Goal: Information Seeking & Learning: Learn about a topic

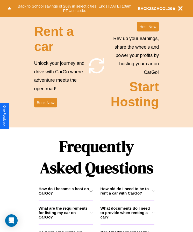
scroll to position [677, 0]
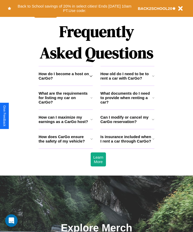
click at [127, 80] on h3 "How old do I need to be to rent a car with CarGo?" at bounding box center [127, 75] width 52 height 9
click at [66, 143] on h3 "How does CarGo ensure the safety of my vehicle?" at bounding box center [65, 138] width 52 height 9
click at [92, 121] on icon at bounding box center [92, 119] width 2 height 4
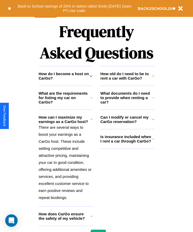
click at [127, 124] on h3 "Can I modify or cancel my CarGo reservation?" at bounding box center [127, 119] width 52 height 9
click at [127, 104] on h3 "What documents do I need to provide when renting a car?" at bounding box center [127, 97] width 52 height 13
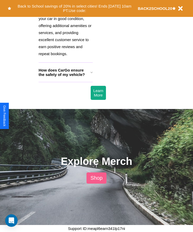
scroll to position [701, 0]
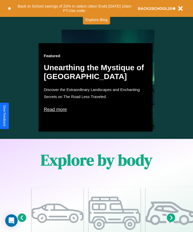
click at [22, 222] on icon at bounding box center [22, 217] width 9 height 9
